Goal: Task Accomplishment & Management: Use online tool/utility

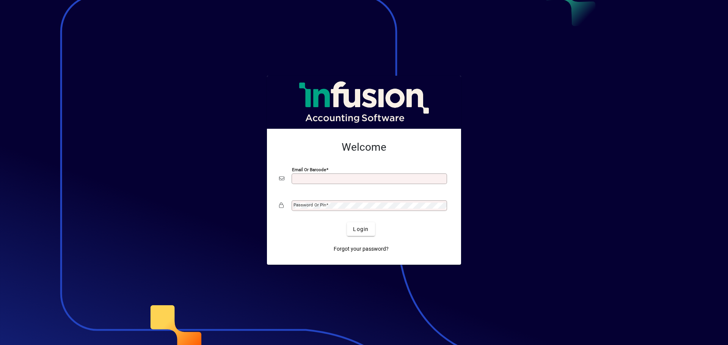
click at [344, 176] on input "Email or Barcode" at bounding box center [369, 179] width 153 height 6
type input "**********"
click at [305, 228] on div "Login" at bounding box center [361, 230] width 170 height 14
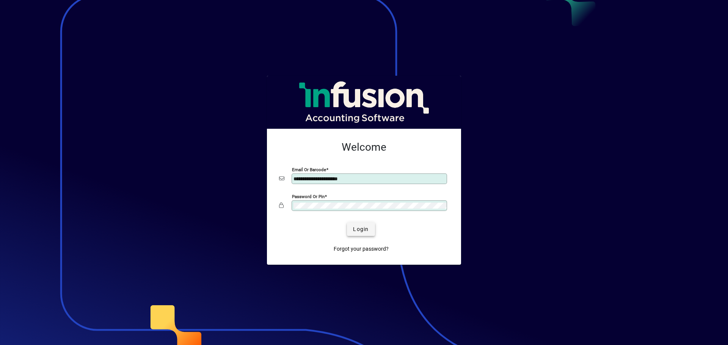
click at [362, 229] on span "Login" at bounding box center [361, 230] width 16 height 8
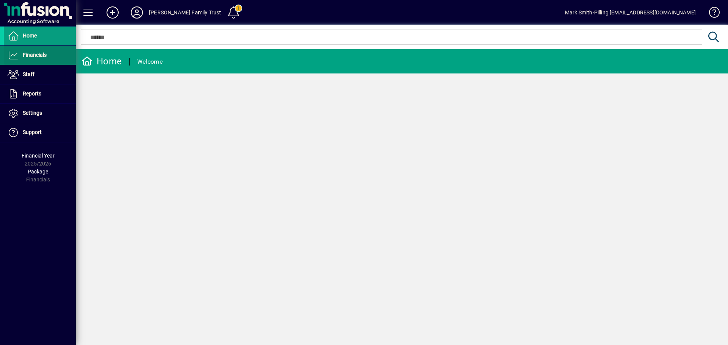
click at [36, 51] on span "Financials" at bounding box center [25, 55] width 43 height 9
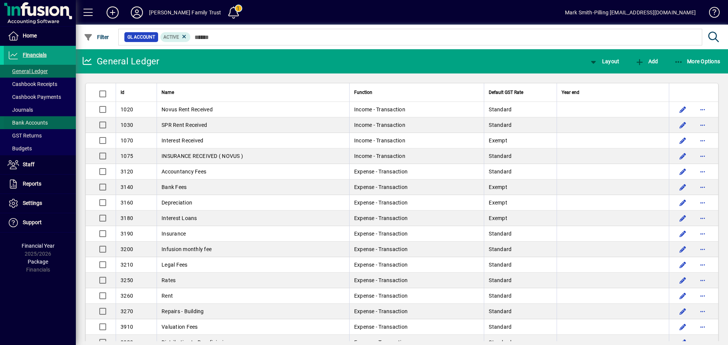
click at [32, 120] on span "Bank Accounts" at bounding box center [28, 123] width 40 height 6
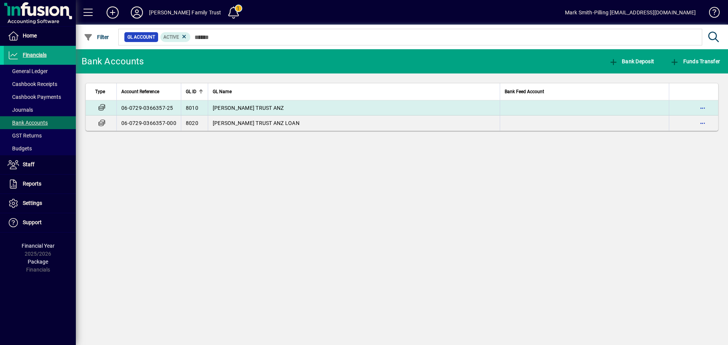
click at [242, 106] on span "[PERSON_NAME] TRUST ANZ" at bounding box center [248, 108] width 71 height 6
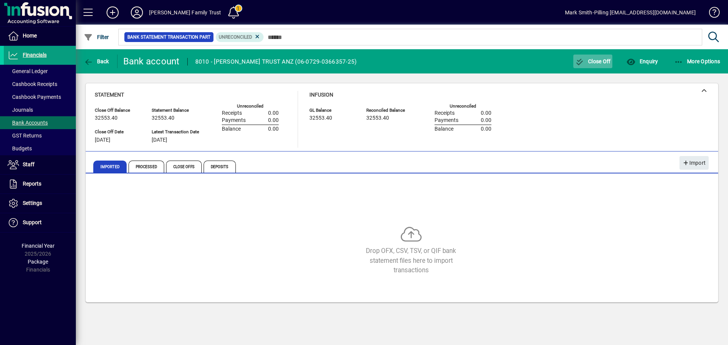
click at [594, 58] on span "Close Off" at bounding box center [593, 61] width 36 height 6
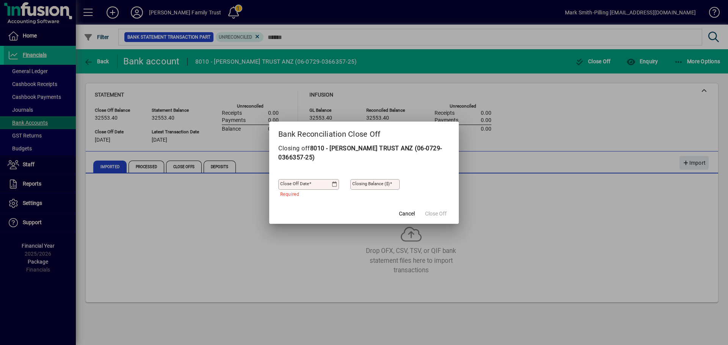
click at [334, 183] on icon at bounding box center [335, 185] width 6 height 6
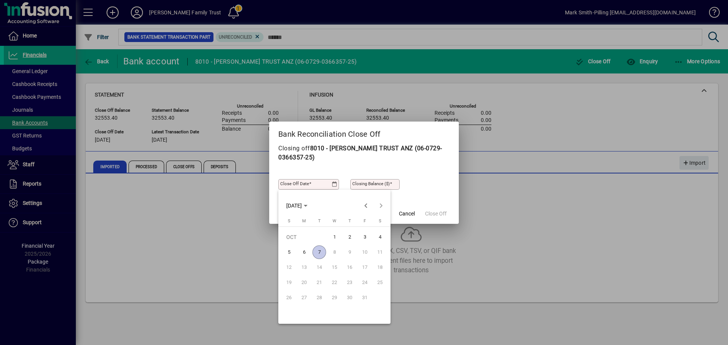
click at [318, 249] on span "7" at bounding box center [319, 253] width 14 height 14
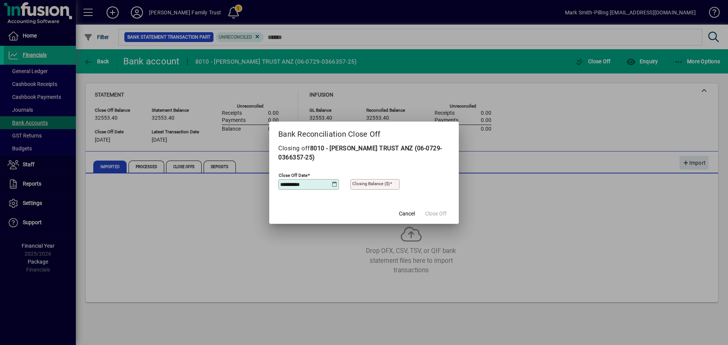
click at [336, 182] on icon at bounding box center [335, 185] width 6 height 6
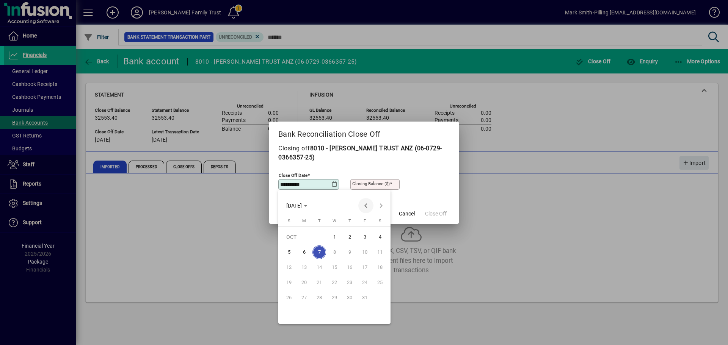
click at [366, 204] on span "Previous month" at bounding box center [365, 205] width 15 height 15
click at [319, 312] on span "30" at bounding box center [319, 313] width 14 height 14
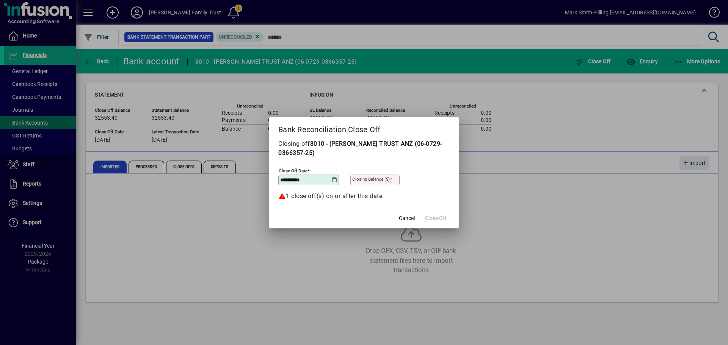
click at [335, 178] on icon at bounding box center [335, 180] width 6 height 6
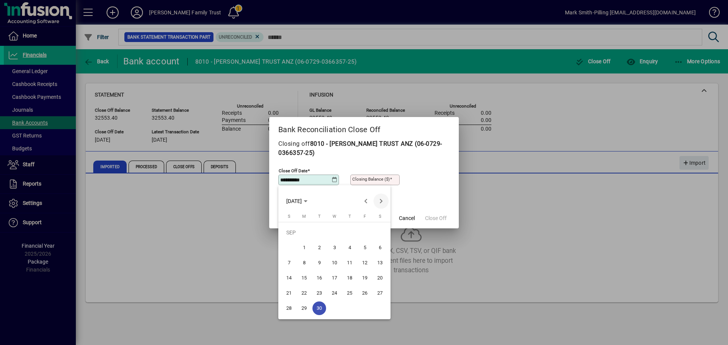
click at [381, 201] on span "Next month" at bounding box center [380, 201] width 15 height 15
click at [332, 231] on span "1" at bounding box center [335, 233] width 14 height 14
type input "**********"
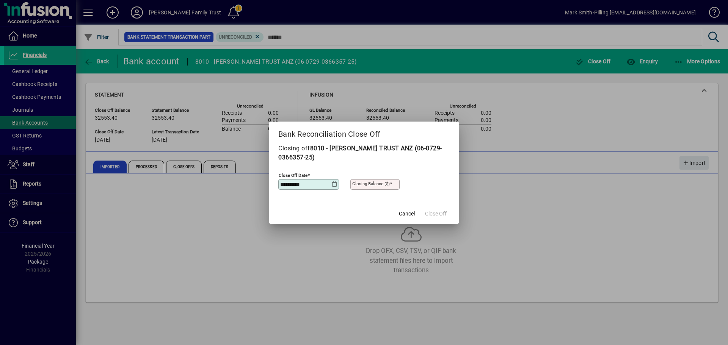
click at [363, 183] on mat-label "Closing Balance ($)" at bounding box center [371, 183] width 38 height 5
click at [363, 183] on input "Closing Balance ($)" at bounding box center [375, 185] width 47 height 6
type input "********"
drag, startPoint x: 324, startPoint y: 242, endPoint x: 296, endPoint y: 258, distance: 32.8
click at [323, 242] on div at bounding box center [364, 172] width 728 height 345
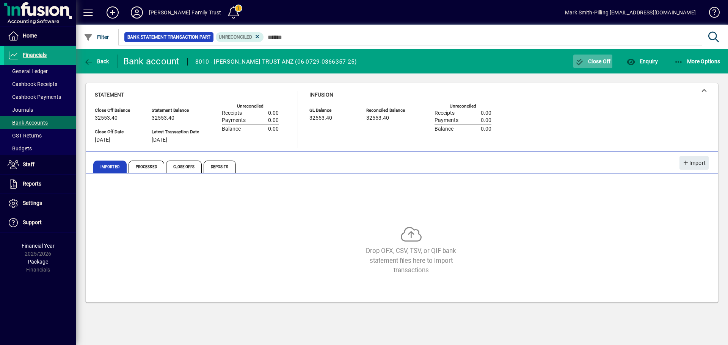
click at [598, 59] on span "Close Off" at bounding box center [593, 61] width 36 height 6
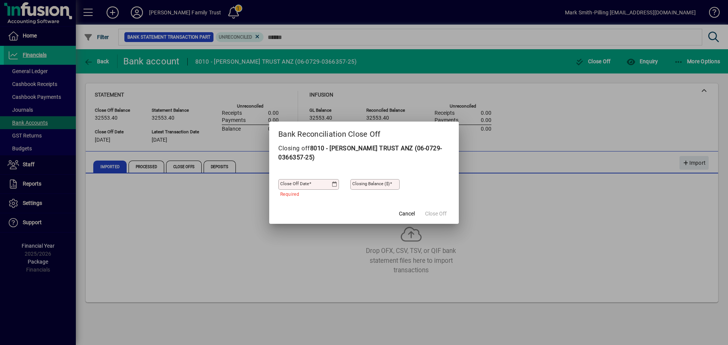
click at [335, 182] on icon at bounding box center [335, 185] width 6 height 6
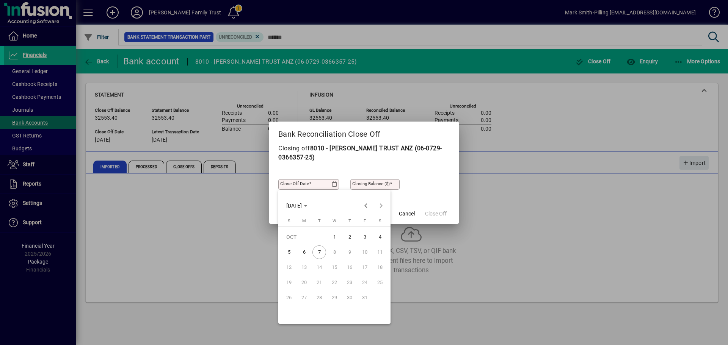
click at [334, 236] on span "1" at bounding box center [335, 238] width 14 height 14
type input "**********"
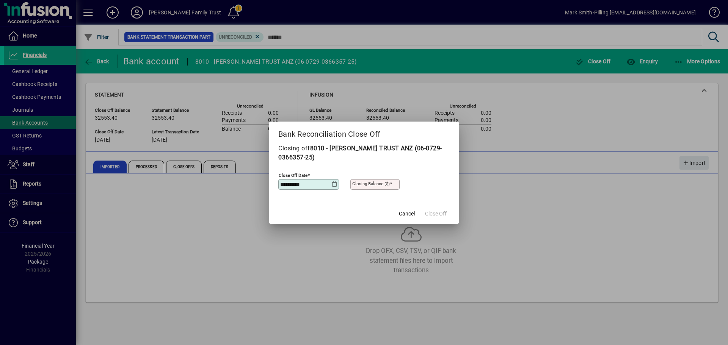
click at [314, 253] on div at bounding box center [364, 172] width 728 height 345
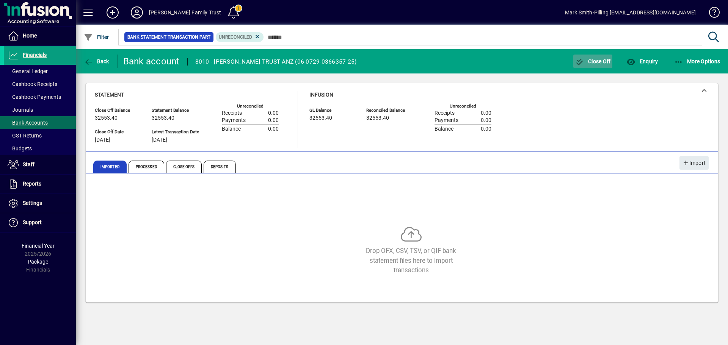
click at [599, 60] on span "Close Off" at bounding box center [593, 61] width 36 height 6
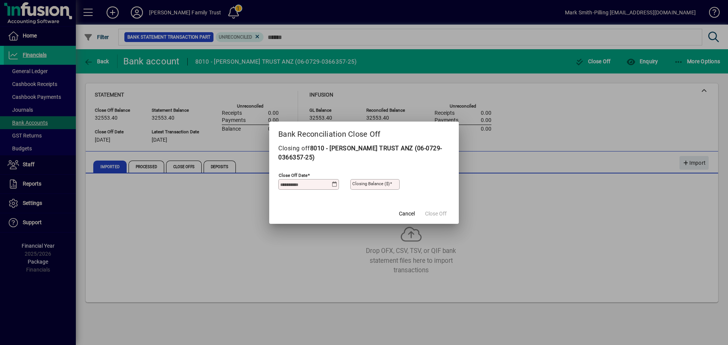
click at [333, 183] on icon at bounding box center [335, 185] width 6 height 6
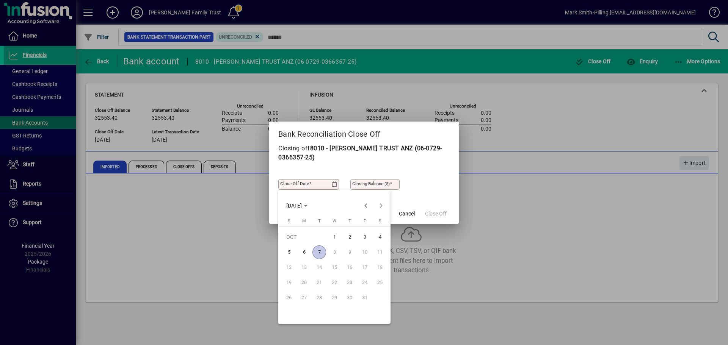
click at [337, 236] on span "1" at bounding box center [335, 238] width 14 height 14
type input "**********"
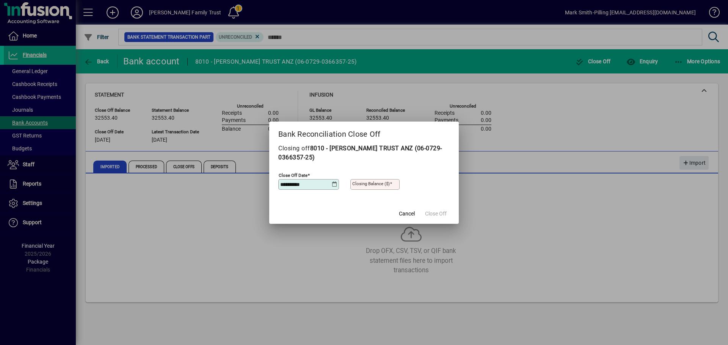
click at [367, 183] on mat-label "Closing Balance ($)" at bounding box center [371, 183] width 38 height 5
click at [367, 183] on input "Closing Balance ($)" at bounding box center [375, 185] width 47 height 6
type input "********"
click at [435, 212] on span "Close Off" at bounding box center [436, 214] width 22 height 8
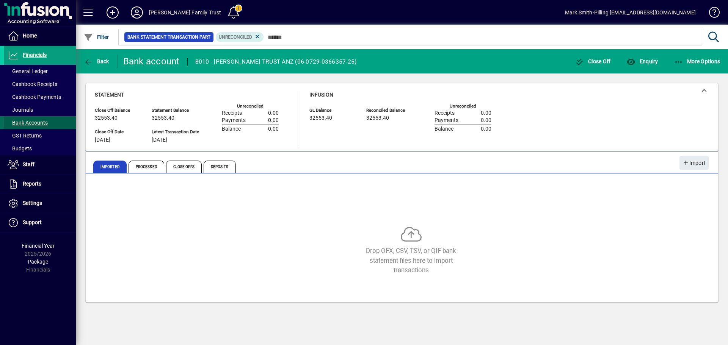
click at [17, 122] on span "Bank Accounts" at bounding box center [28, 123] width 40 height 6
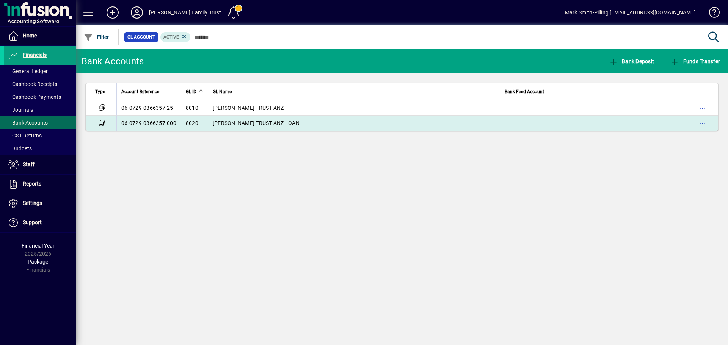
click at [243, 121] on span "[PERSON_NAME] TRUST ANZ LOAN" at bounding box center [256, 123] width 87 height 6
